Goal: Navigation & Orientation: Find specific page/section

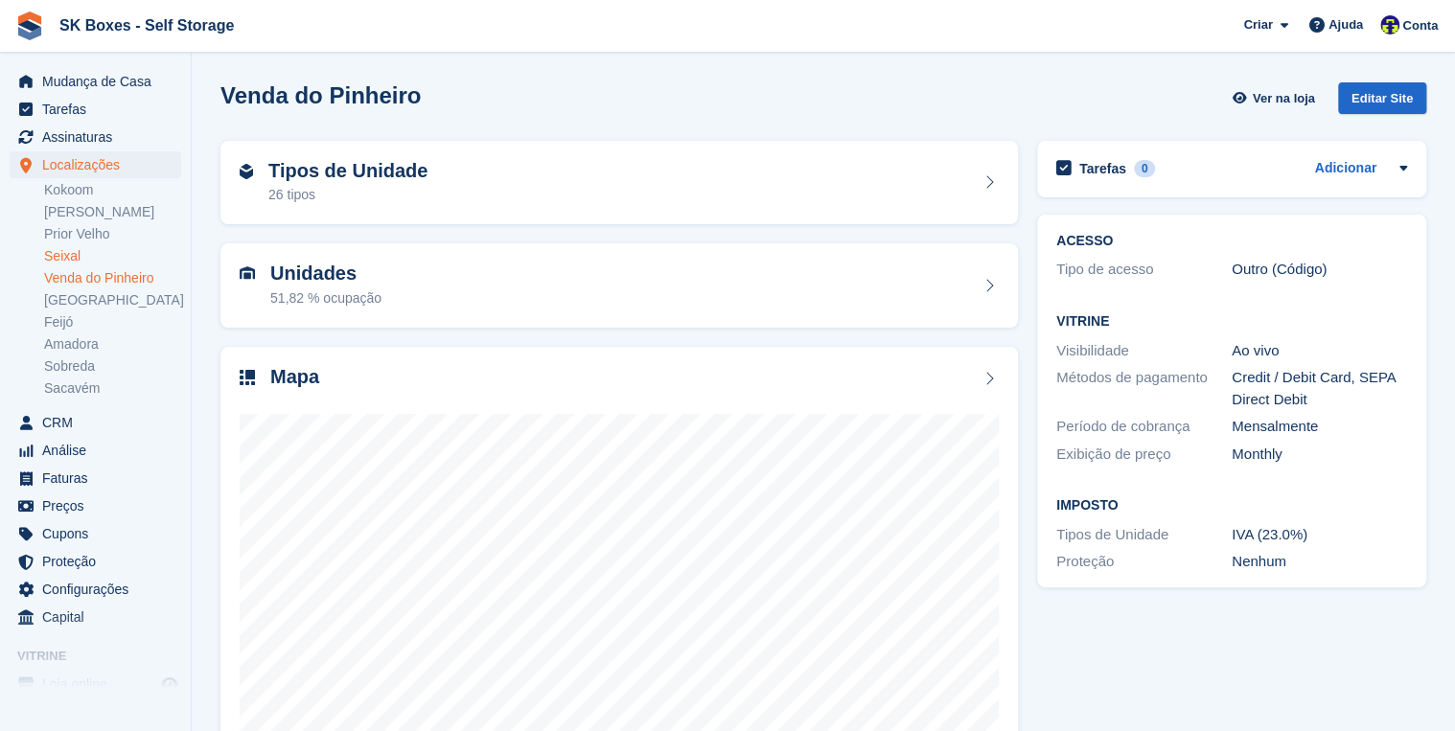
click at [68, 261] on link "Seixal" at bounding box center [112, 256] width 137 height 18
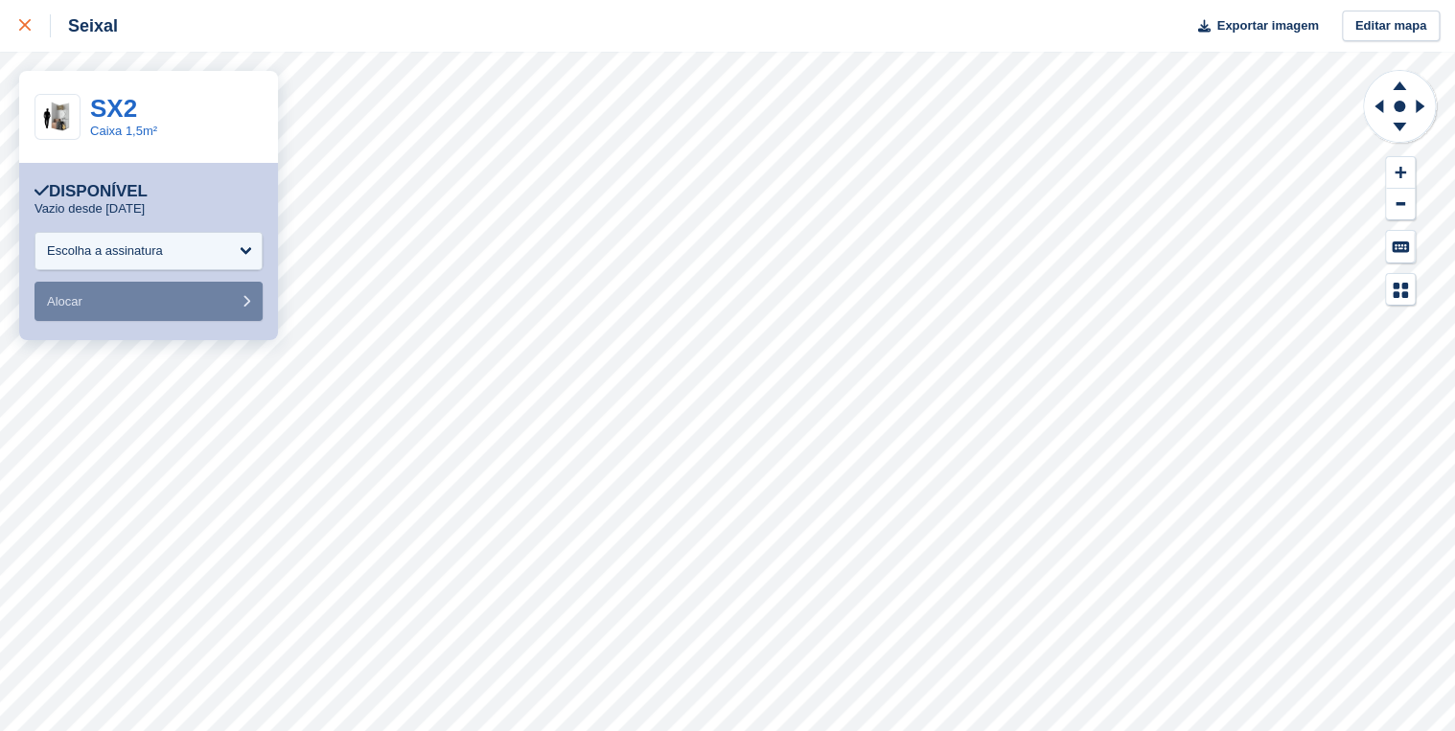
click at [19, 29] on icon at bounding box center [25, 25] width 12 height 12
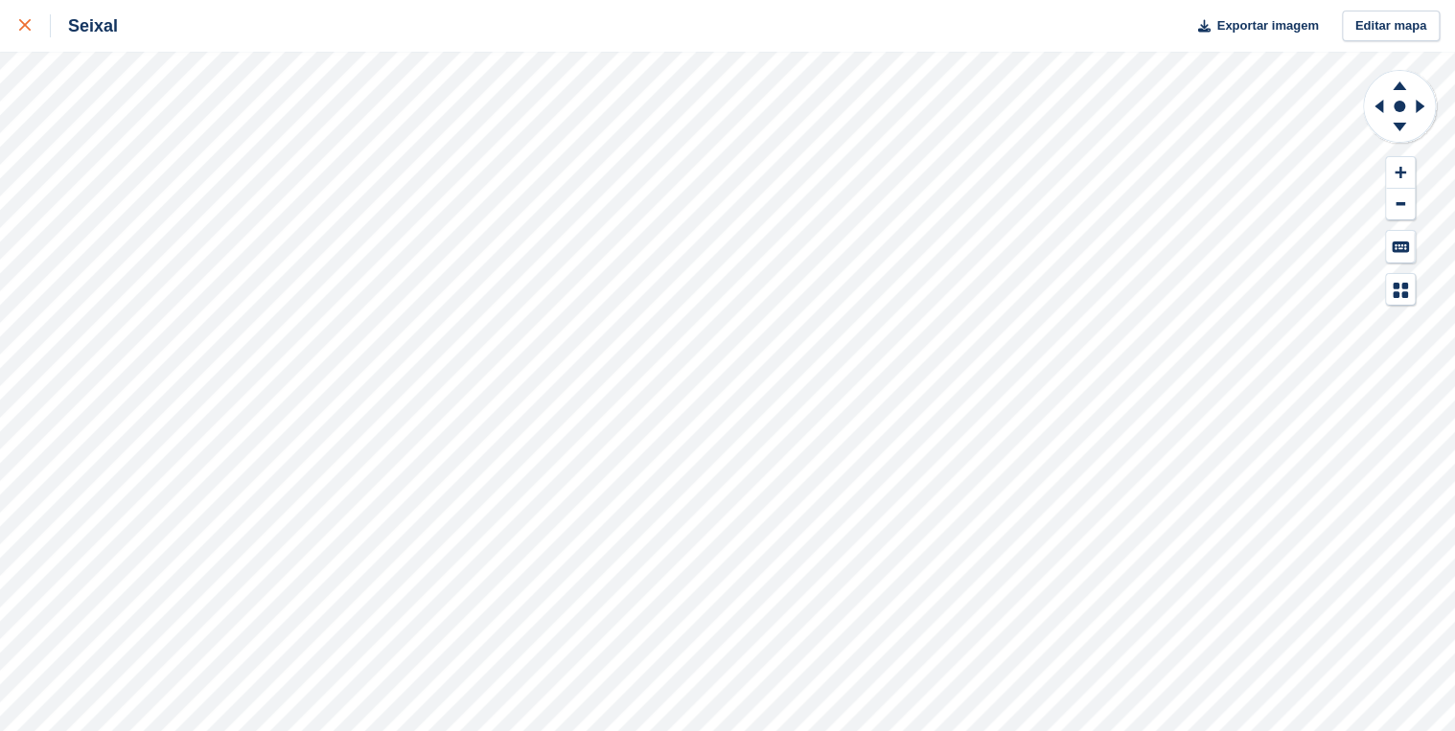
click at [15, 27] on link at bounding box center [25, 26] width 51 height 52
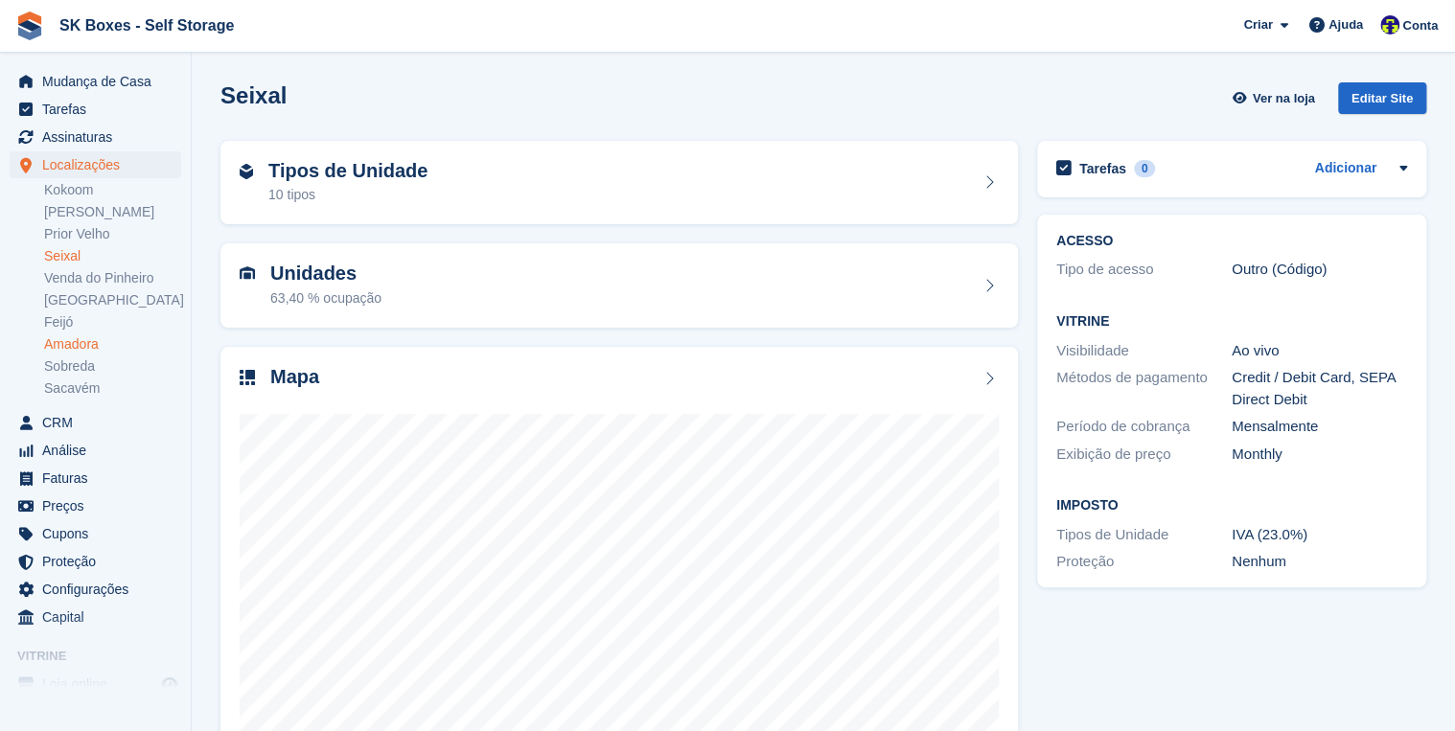
click at [107, 342] on link "Amadora" at bounding box center [112, 345] width 137 height 18
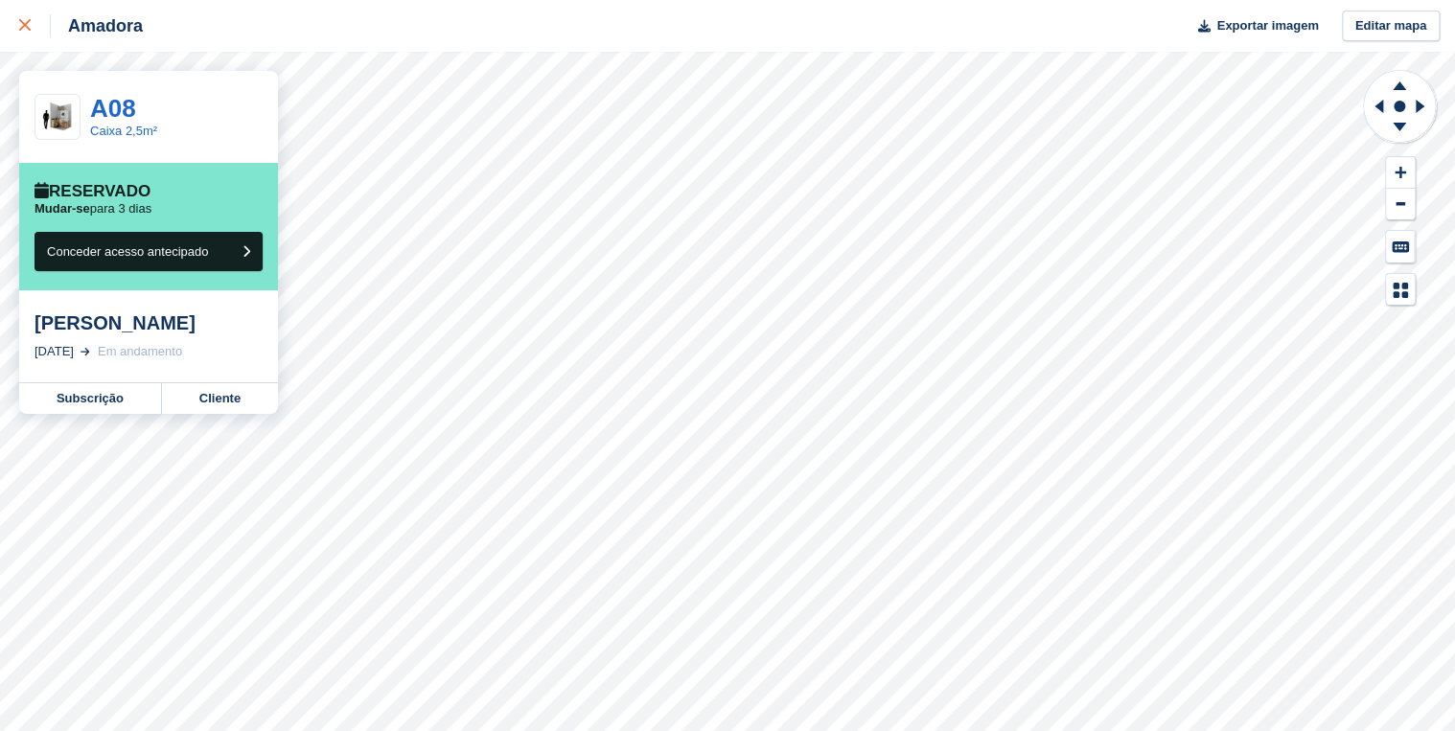
click at [31, 30] on div at bounding box center [35, 25] width 32 height 23
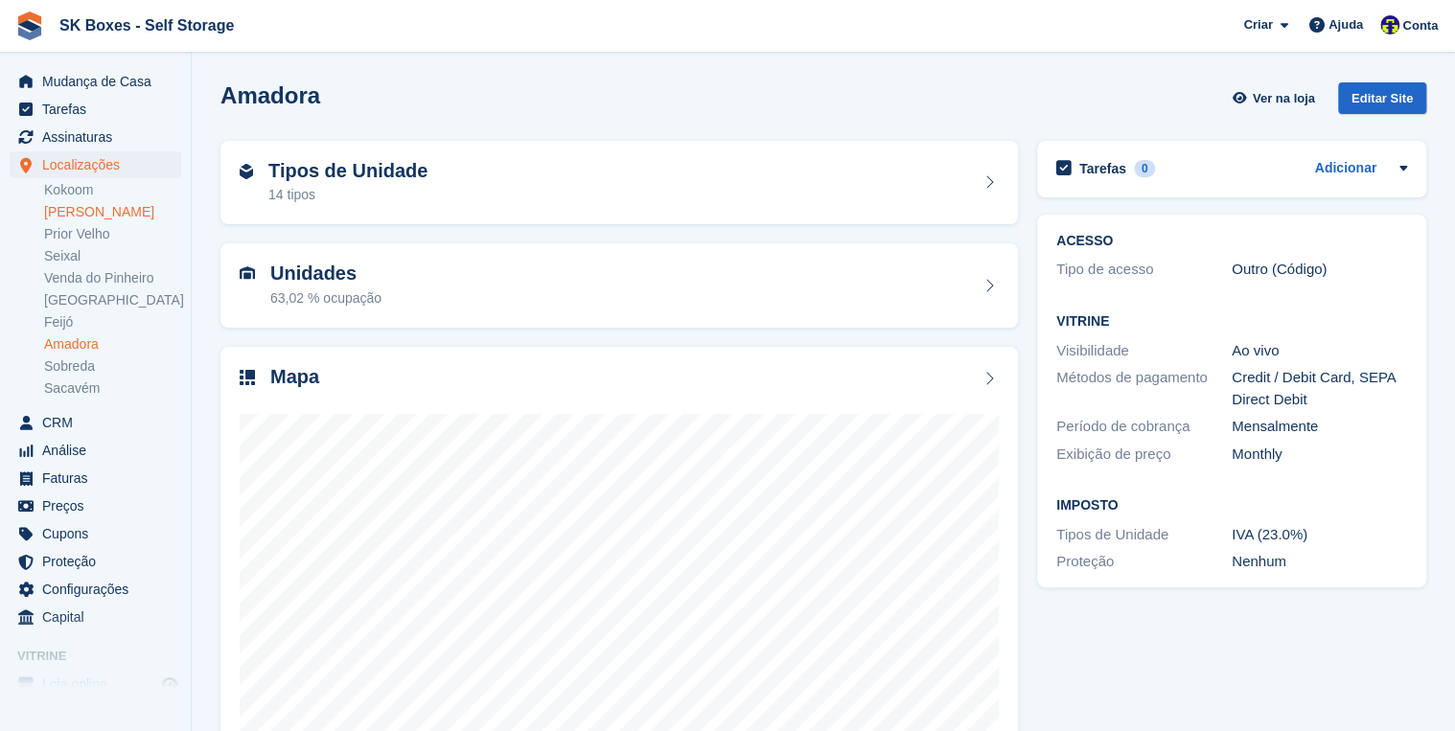
click at [81, 210] on link "[PERSON_NAME]" at bounding box center [112, 212] width 137 height 18
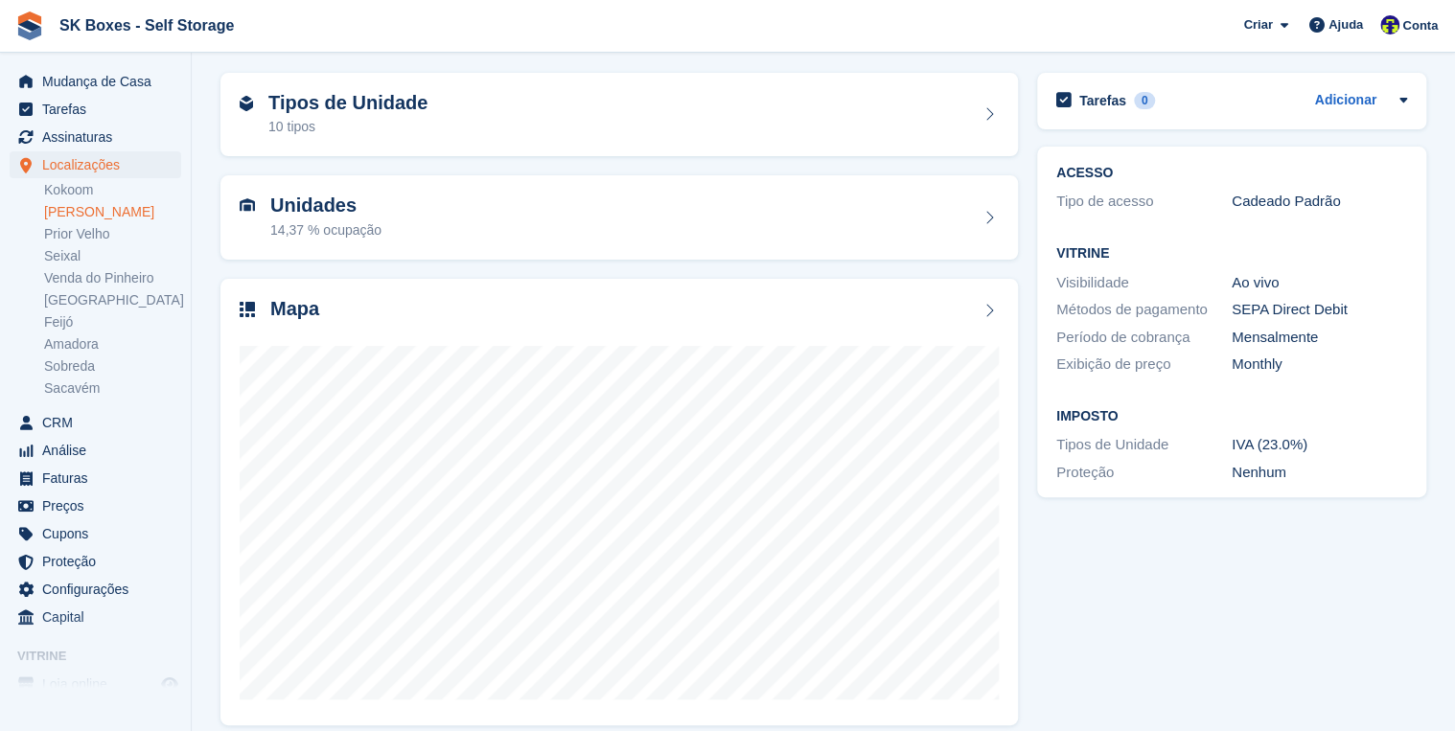
scroll to position [77, 0]
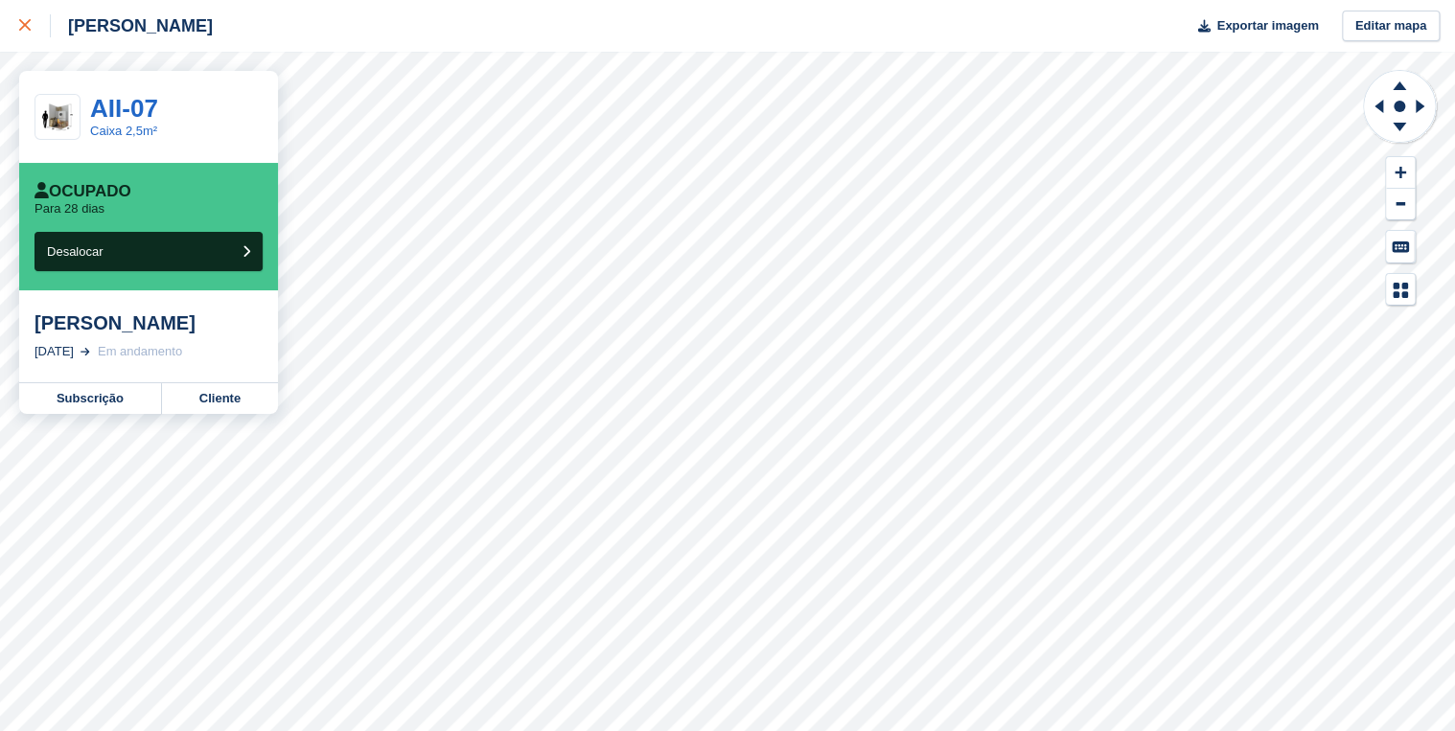
click at [21, 20] on icon at bounding box center [25, 25] width 12 height 12
